Goal: Find specific page/section: Find specific page/section

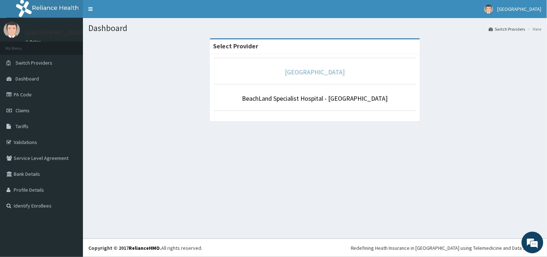
click at [322, 71] on link "[GEOGRAPHIC_DATA]" at bounding box center [315, 72] width 60 height 8
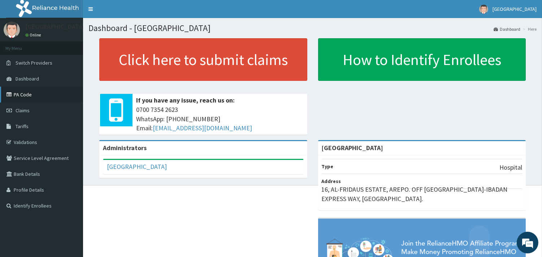
click at [21, 95] on link "PA Code" at bounding box center [41, 95] width 83 height 16
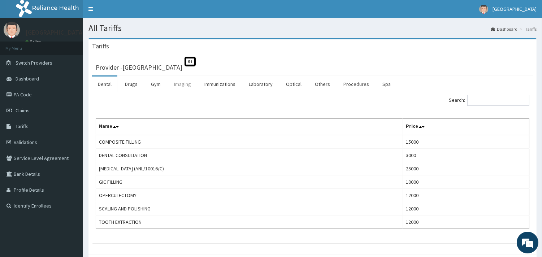
click at [181, 87] on link "Imaging" at bounding box center [182, 83] width 29 height 15
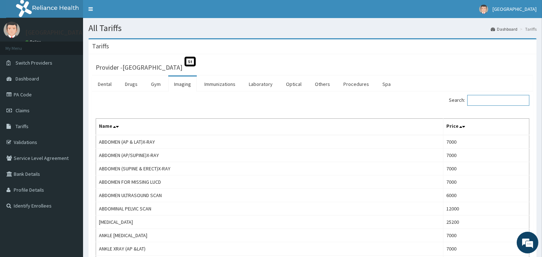
click at [490, 101] on input "Search:" at bounding box center [498, 100] width 62 height 11
paste input "ELBOW PA/LAT"
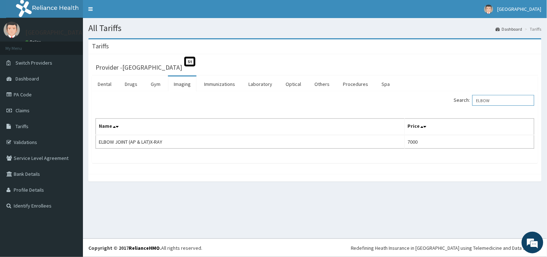
type input "ELBOW"
